Goal: Task Accomplishment & Management: Manage account settings

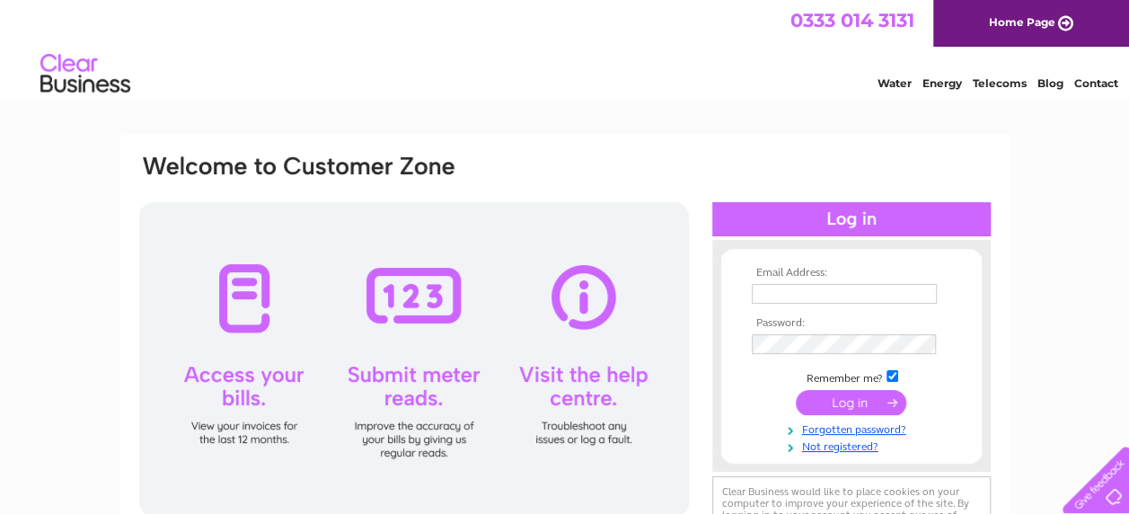
type input "autodeals@btconnect.com"
click at [834, 406] on input "submit" at bounding box center [851, 402] width 110 height 25
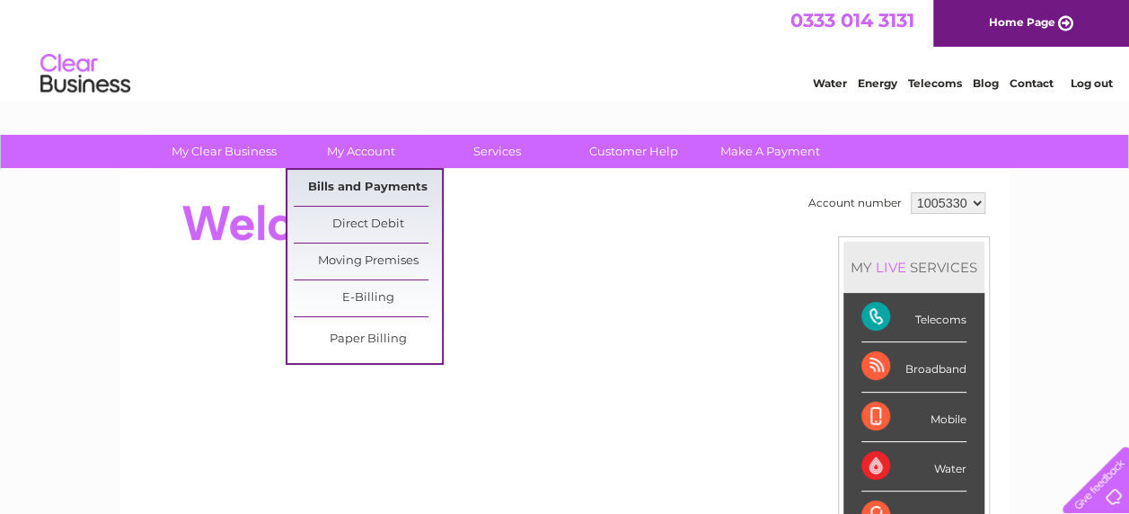
click at [381, 191] on link "Bills and Payments" at bounding box center [368, 188] width 148 height 36
click at [384, 185] on link "Bills and Payments" at bounding box center [368, 188] width 148 height 36
click at [375, 185] on link "Bills and Payments" at bounding box center [368, 188] width 148 height 36
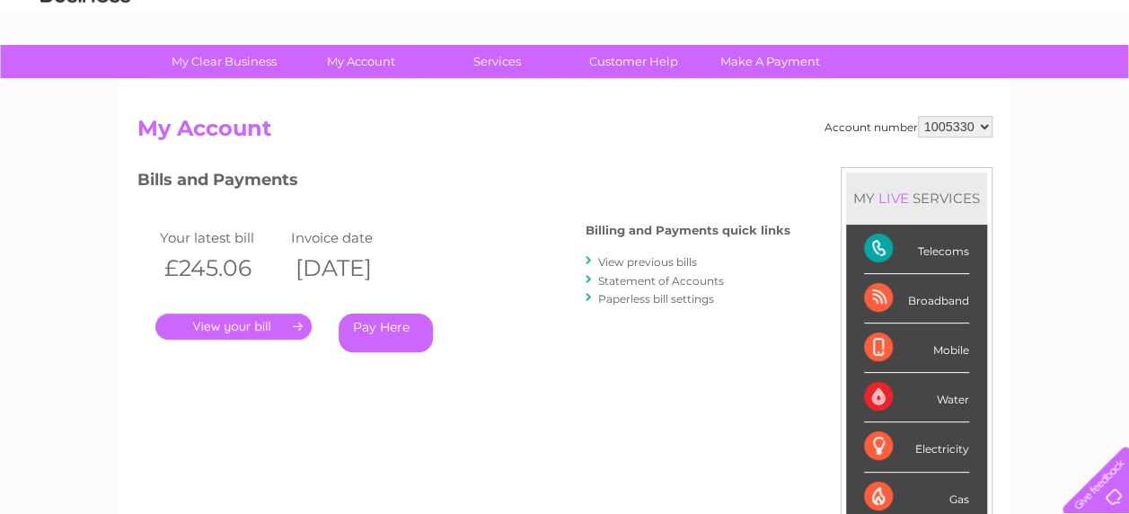
click at [286, 338] on link "." at bounding box center [233, 326] width 156 height 26
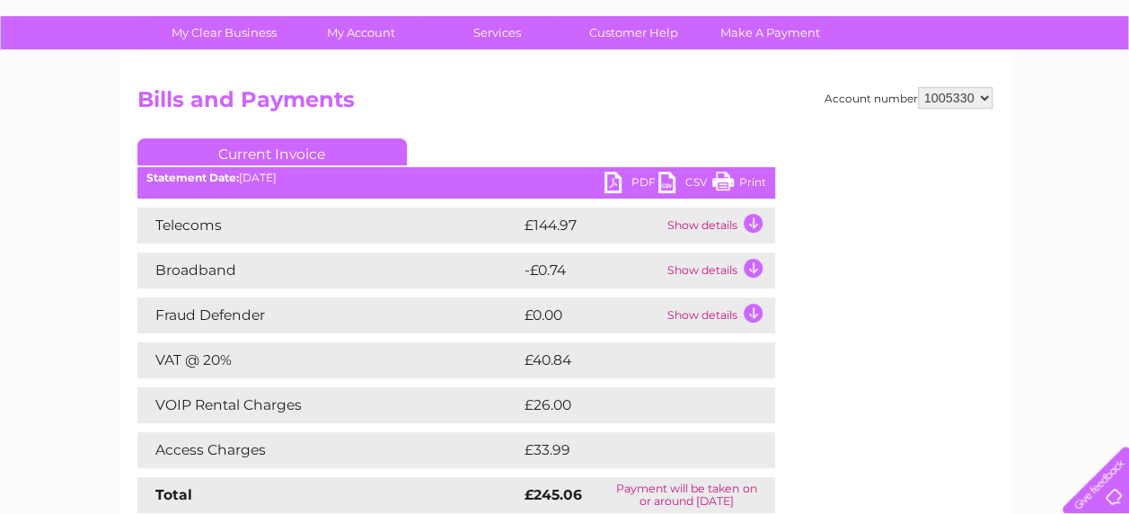
scroll to position [90, 0]
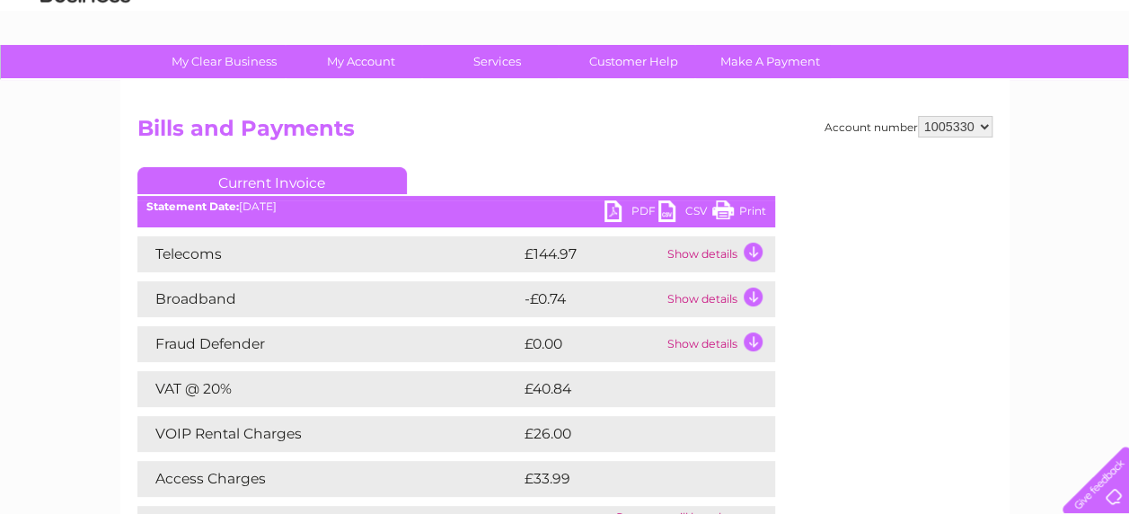
click at [619, 211] on link "PDF" at bounding box center [631, 213] width 54 height 26
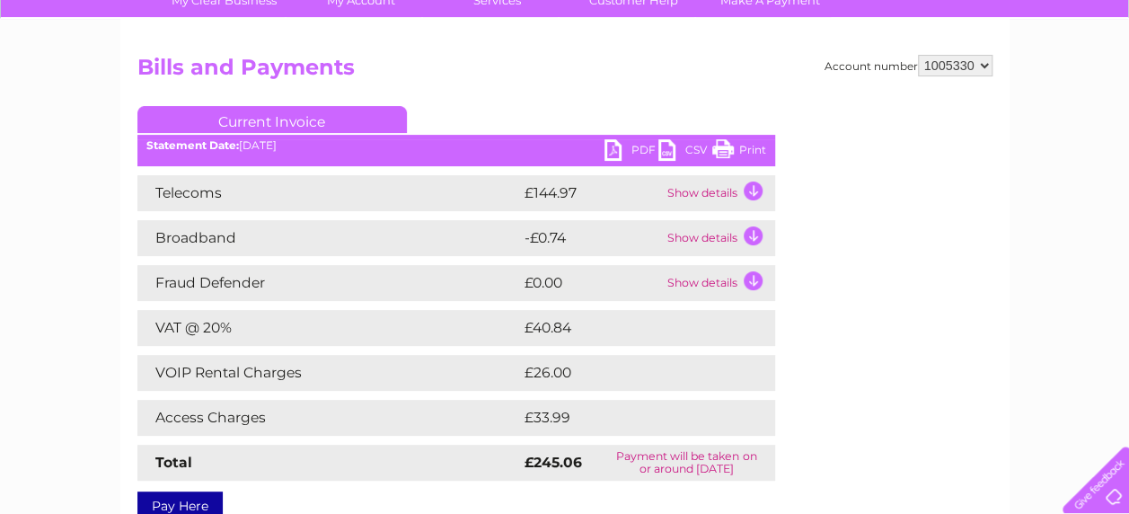
scroll to position [180, 0]
